Goal: Task Accomplishment & Management: Use online tool/utility

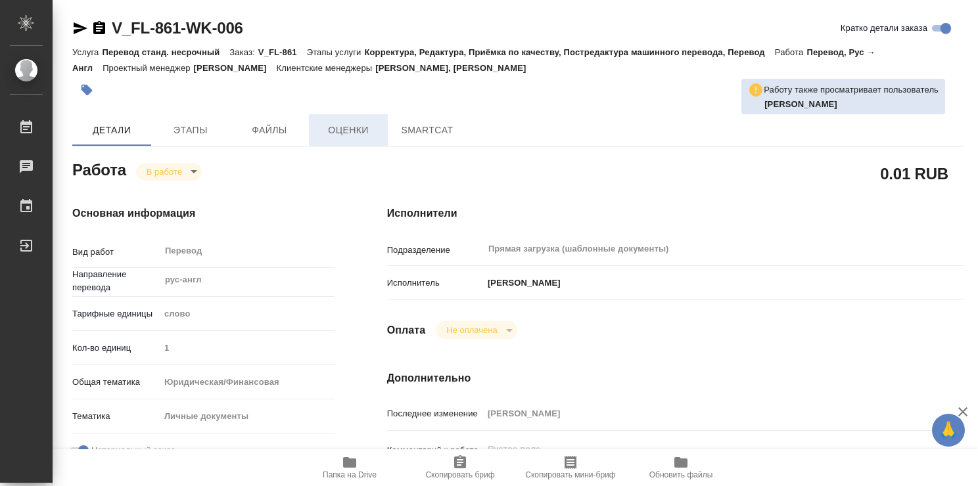
type textarea "x"
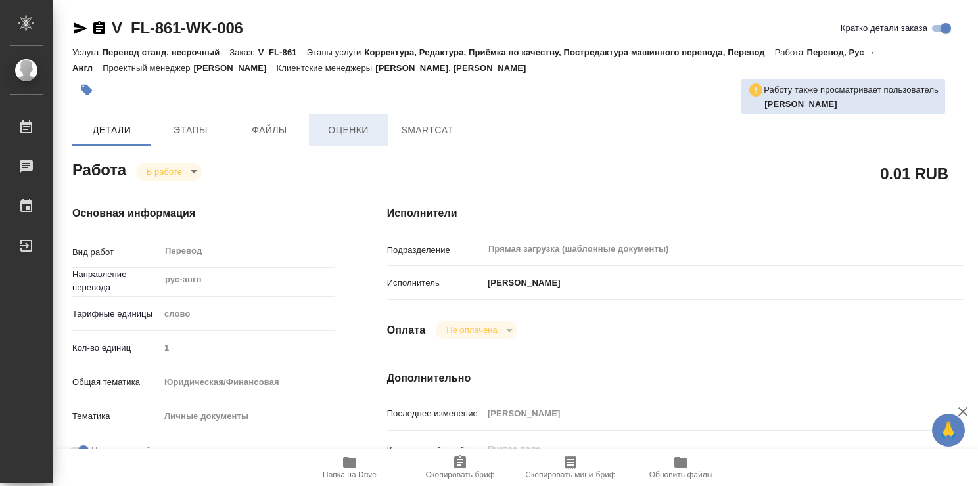
type textarea "x"
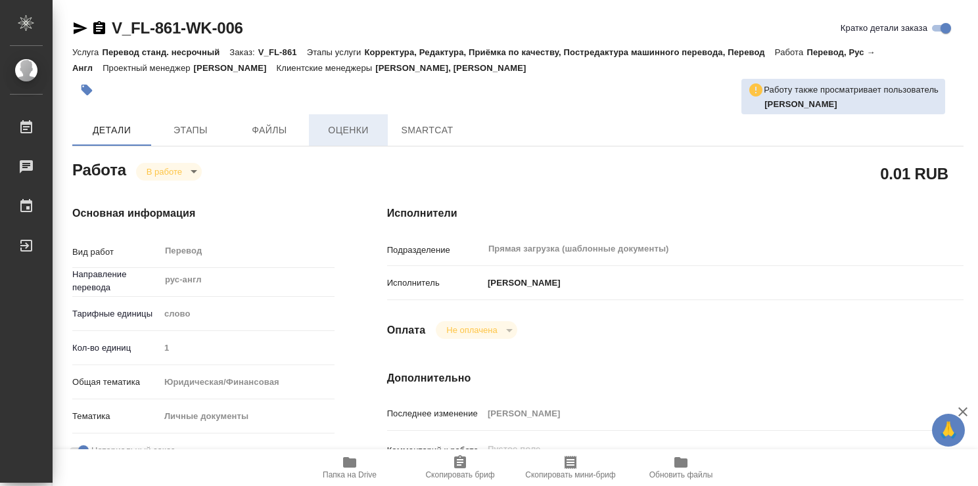
type textarea "x"
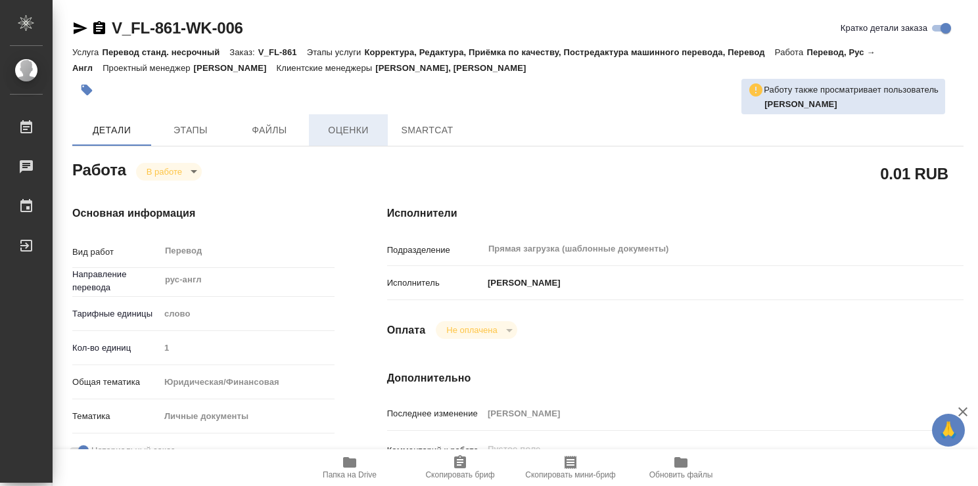
type textarea "x"
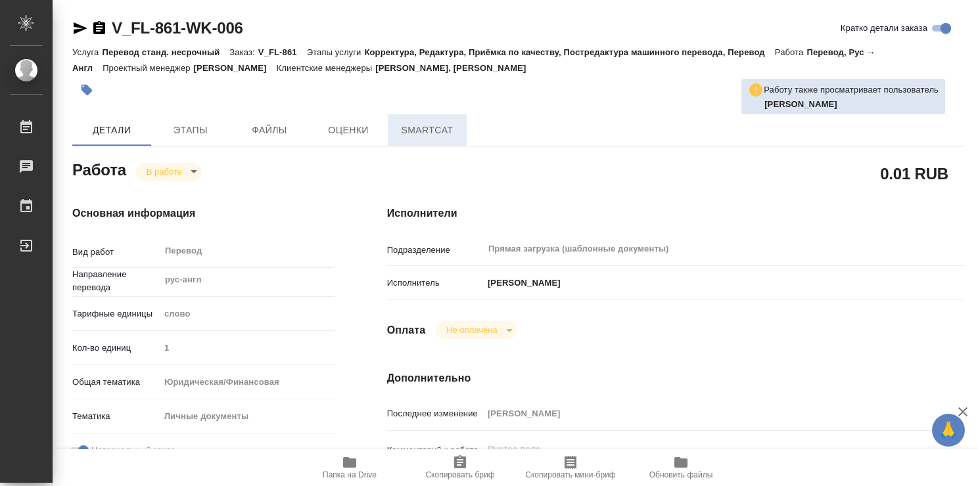
type textarea "x"
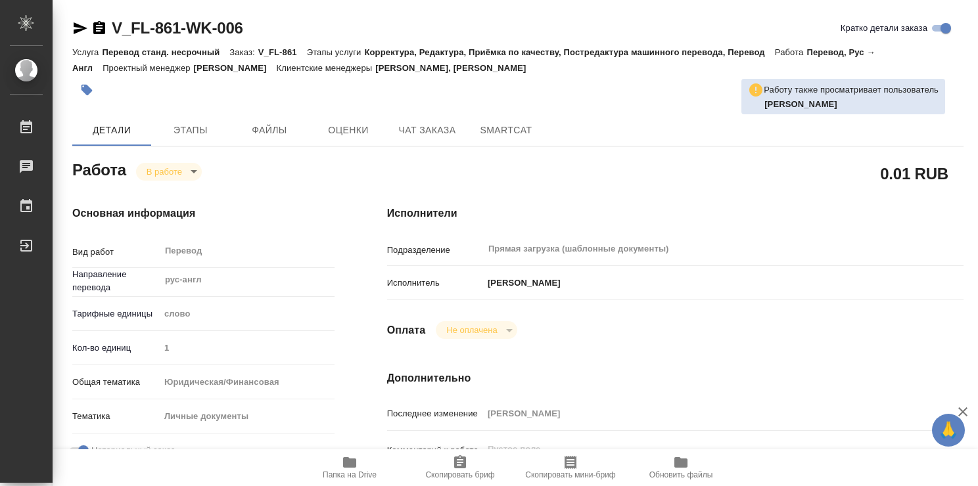
type textarea "x"
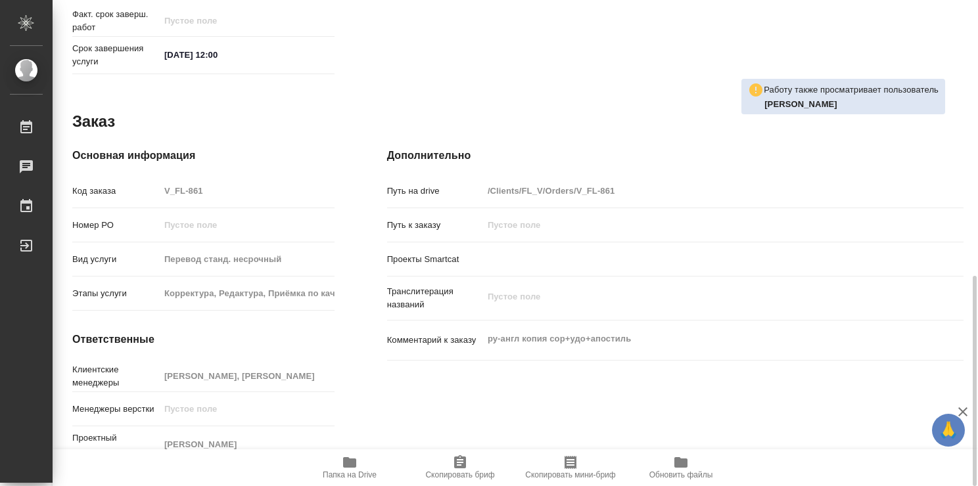
type textarea "x"
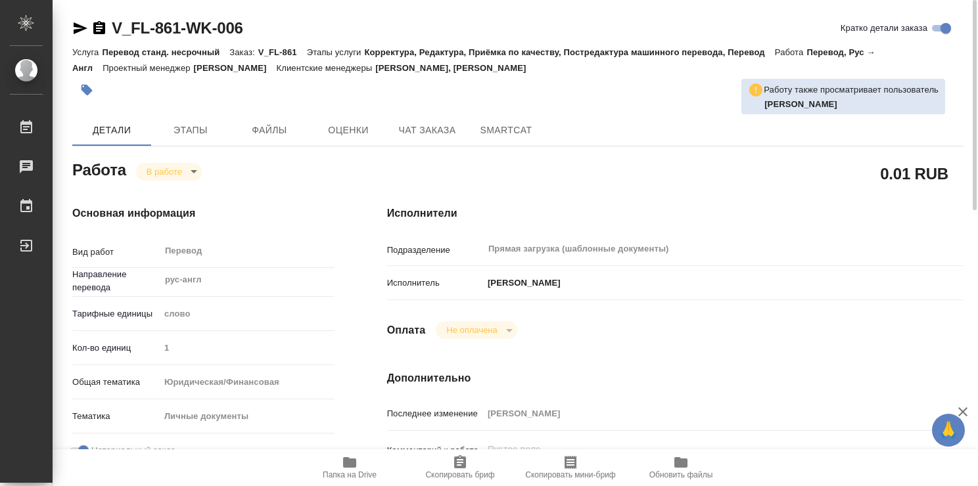
click at [345, 465] on icon "button" at bounding box center [349, 462] width 13 height 11
